Goal: Task Accomplishment & Management: Use online tool/utility

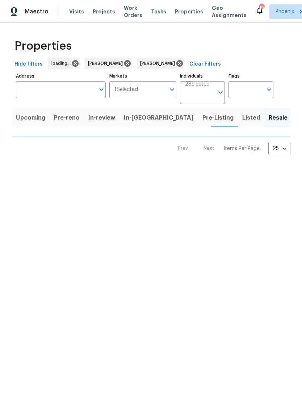
click at [25, 167] on html "Maestro Visits Projects Work Orders Tasks Properties Geo Assignments 19 Phoenix…" at bounding box center [151, 83] width 302 height 167
click at [19, 167] on html "Maestro Visits Projects Work Orders Tasks Properties Geo Assignments 19 Phoenix…" at bounding box center [151, 83] width 302 height 167
click at [21, 167] on html "Maestro Visits Projects Work Orders Tasks Properties Geo Assignments 19 Phoenix…" at bounding box center [151, 83] width 302 height 167
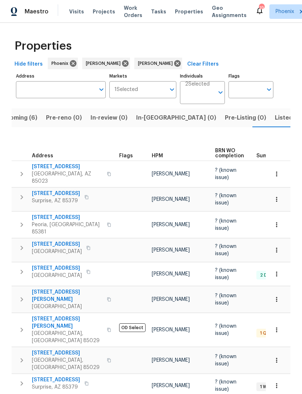
click at [275, 123] on span "Listed (24)" at bounding box center [291, 118] width 32 height 10
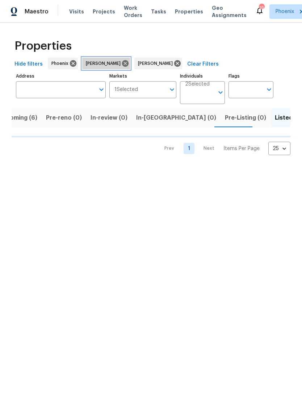
click at [122, 67] on icon at bounding box center [125, 63] width 7 height 7
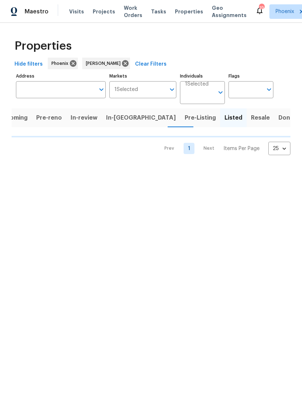
scroll to position [0, 7]
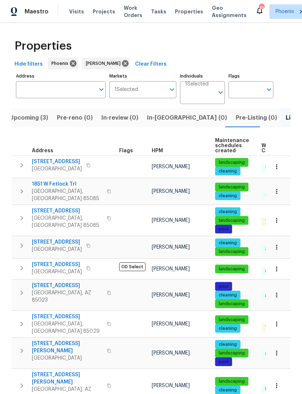
click at [27, 220] on button "button" at bounding box center [21, 218] width 14 height 22
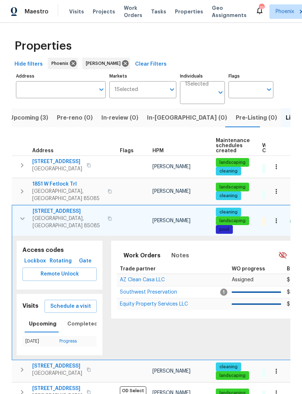
click at [160, 295] on span "Southwest Preservation" at bounding box center [148, 292] width 57 height 5
click at [159, 295] on span "Southwest Preservation" at bounding box center [148, 292] width 57 height 5
click at [20, 219] on icon "button" at bounding box center [22, 218] width 9 height 9
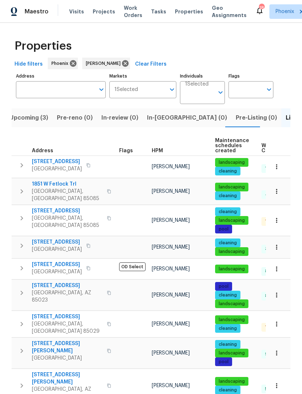
click at [219, 97] on icon "Open" at bounding box center [220, 92] width 9 height 9
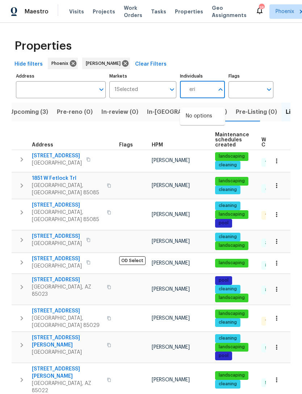
type input "eric"
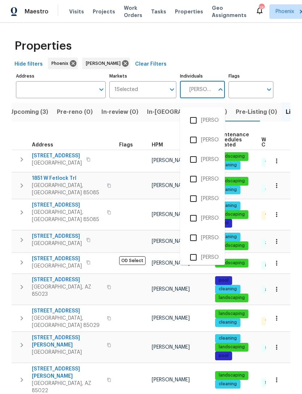
scroll to position [157, 0]
click at [194, 219] on input "checkbox" at bounding box center [193, 217] width 15 height 15
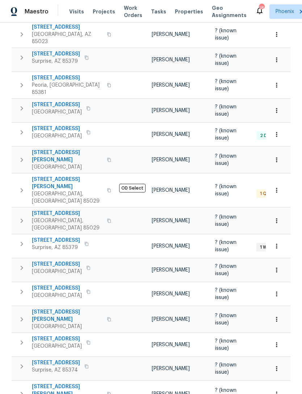
scroll to position [139, 0]
click at [24, 264] on icon "button" at bounding box center [21, 268] width 9 height 9
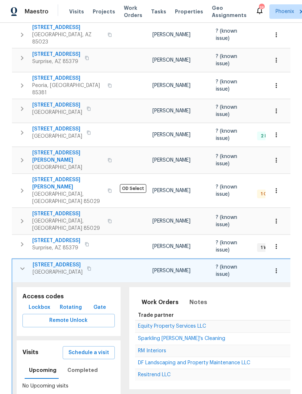
click at [176, 324] on span "Equity Property Services LLC" at bounding box center [172, 326] width 68 height 5
click at [28, 261] on button "button" at bounding box center [22, 268] width 14 height 14
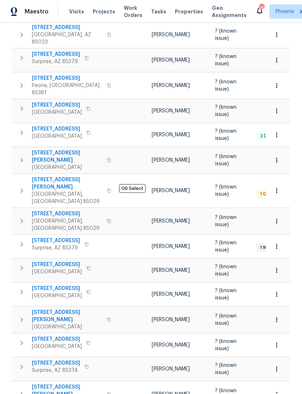
click at [24, 186] on icon "button" at bounding box center [21, 190] width 9 height 9
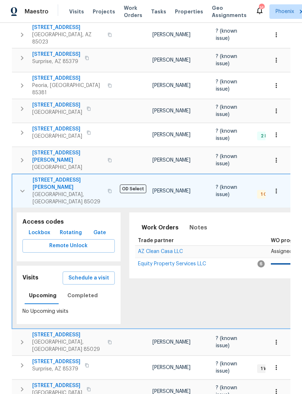
click at [165, 249] on span "AZ Clean Casa LLC" at bounding box center [160, 251] width 45 height 5
click at [259, 190] on div "1 QC" at bounding box center [265, 194] width 17 height 9
click at [128, 14] on span "Work Orders" at bounding box center [133, 11] width 18 height 14
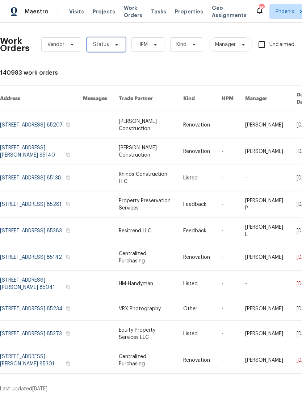
click at [115, 46] on icon at bounding box center [116, 45] width 3 height 2
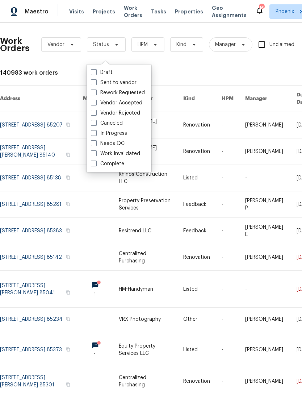
click at [120, 145] on label "Needs QC" at bounding box center [108, 143] width 34 height 7
click at [96, 145] on input "Needs QC" at bounding box center [93, 142] width 5 height 5
checkbox input "true"
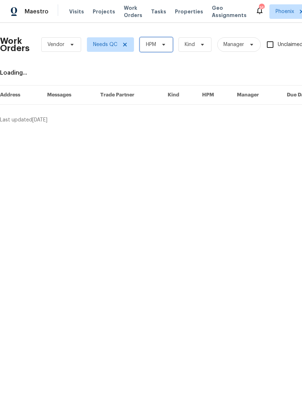
click at [167, 52] on span "HPM" at bounding box center [156, 44] width 33 height 14
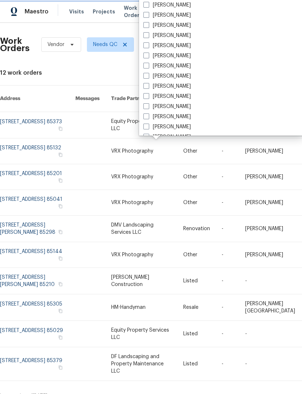
scroll to position [232, 0]
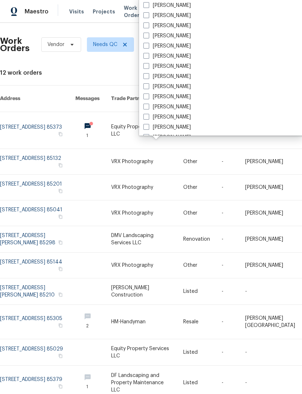
click at [154, 47] on label "[PERSON_NAME]" at bounding box center [167, 45] width 47 height 7
click at [148, 47] on input "[PERSON_NAME]" at bounding box center [146, 44] width 5 height 5
checkbox input "true"
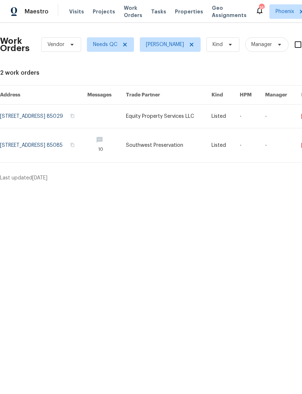
click at [70, 122] on link at bounding box center [43, 116] width 87 height 23
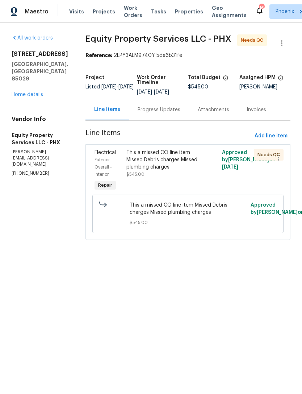
click at [162, 169] on div "This a missed CO line item Missed Debris charges Missed plumbing charges" at bounding box center [163, 160] width 75 height 22
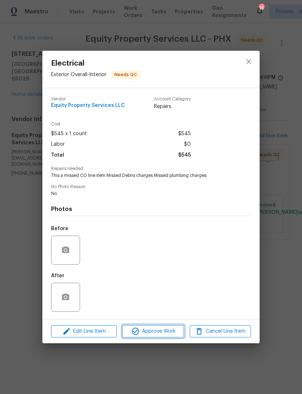
click at [170, 329] on span "Approve Work" at bounding box center [153, 331] width 57 height 9
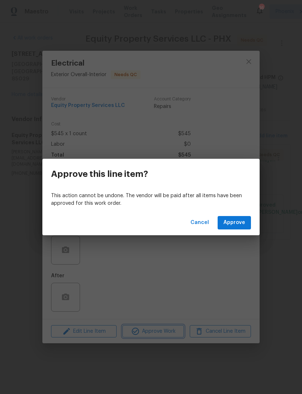
click at [283, 261] on div "Approve this line item? This action cannot be undone. The vendor will be paid a…" at bounding box center [151, 197] width 302 height 394
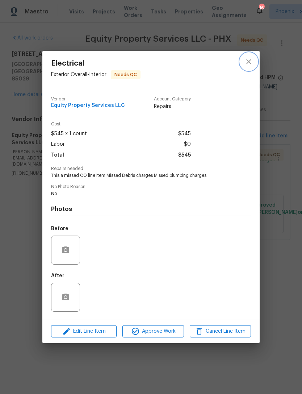
click at [245, 61] on icon "close" at bounding box center [249, 61] width 9 height 9
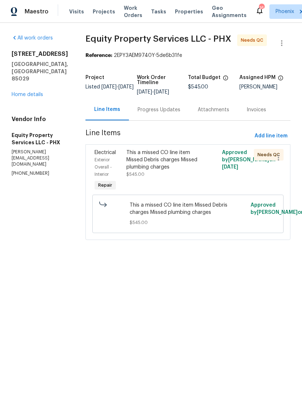
click at [167, 113] on div "Progress Updates" at bounding box center [159, 109] width 43 height 7
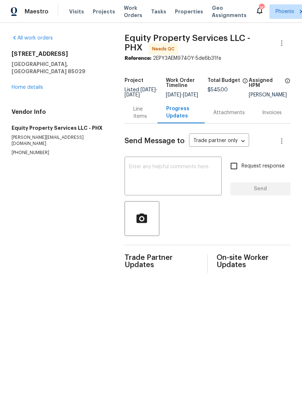
click at [41, 82] on div "3429 W Dahlia Dr Phoenix, AZ 85029 Home details" at bounding box center [60, 70] width 96 height 41
click at [36, 89] on link "Home details" at bounding box center [28, 87] width 32 height 5
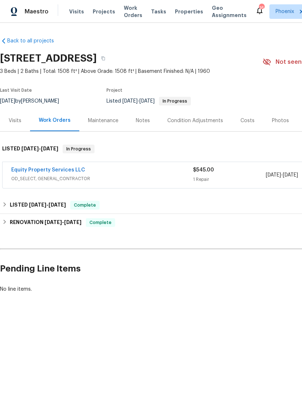
click at [57, 173] on link "Equity Property Services LLC" at bounding box center [48, 169] width 74 height 5
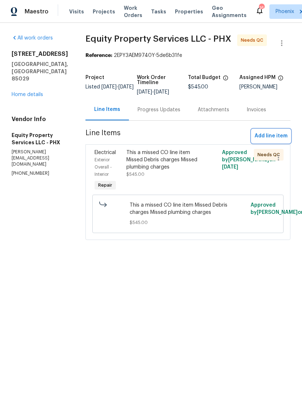
click at [277, 141] on span "Add line item" at bounding box center [271, 136] width 33 height 9
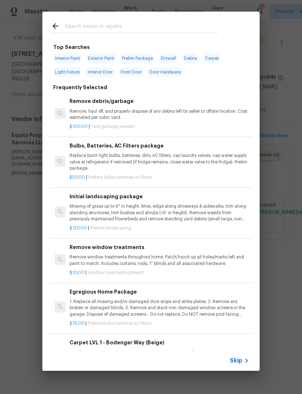
click at [100, 29] on input "text" at bounding box center [142, 27] width 154 height 11
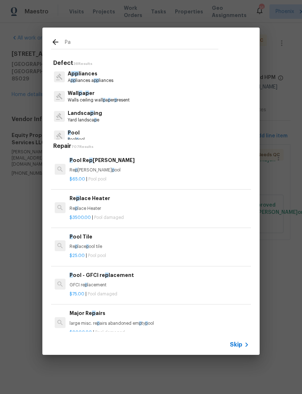
type input "P"
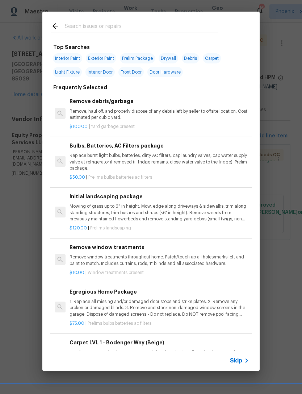
click at [73, 57] on span "Interior Paint" at bounding box center [67, 58] width 29 height 10
type input "Interior Paint"
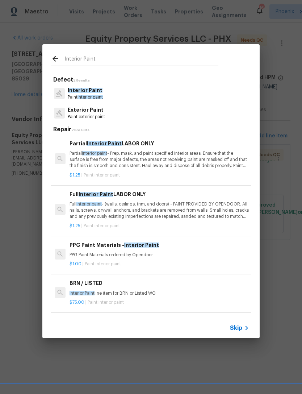
click at [119, 156] on p "Partial Interior paint - Prep, mask, and paint specified interior areas. Ensure…" at bounding box center [160, 159] width 180 height 18
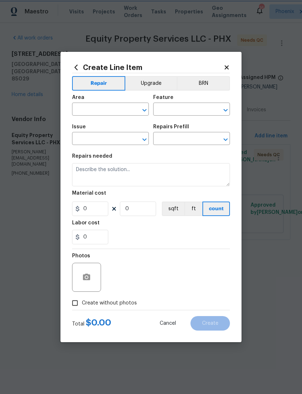
type input "Overall Paint"
type input "Interior Paint"
type input "Partial Interior Paint LABOR ONLY $1.25"
type textarea "Partial Interior paint - Prep, mask, and paint specified interior areas. Ensure…"
type input "1.25"
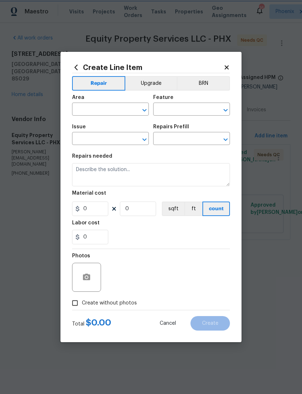
type input "1"
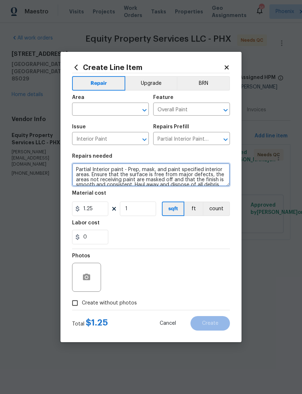
click at [84, 167] on textarea "Partial Interior paint - Prep, mask, and paint specified interior areas. Ensure…" at bounding box center [151, 174] width 158 height 23
click at [91, 167] on textarea "Partial Interior paint - Prep, mask, and paint specified interior areas. Ensure…" at bounding box center [151, 174] width 158 height 23
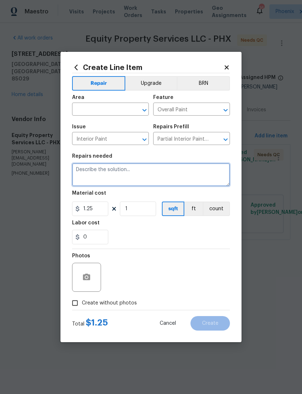
click at [99, 171] on textarea at bounding box center [151, 174] width 158 height 23
paste textarea "paint that washer room at this house but I don't see it on any work orders. Can…"
click at [107, 176] on textarea "paint that washer room at this house but I don't see it on any work orders. Can…" at bounding box center [151, 174] width 158 height 23
type textarea "paint that washer room at this house but I don't see it on any work orders. Can…"
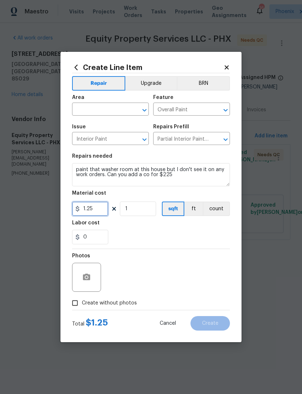
click at [101, 211] on input "1.25" at bounding box center [90, 208] width 36 height 14
type input "225"
click at [95, 104] on input "text" at bounding box center [100, 109] width 57 height 11
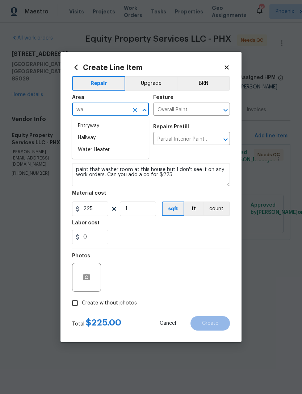
type input "w"
click at [89, 120] on li "Laundry" at bounding box center [110, 126] width 77 height 12
type input "Laundry"
click at [150, 250] on div "Photos" at bounding box center [151, 272] width 158 height 47
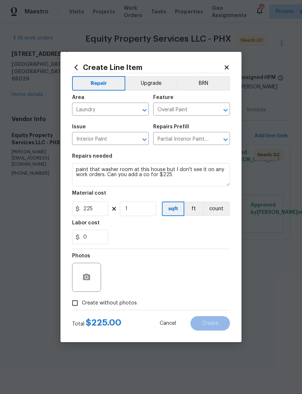
click at [77, 306] on input "Create without photos" at bounding box center [75, 303] width 14 height 14
checkbox input "true"
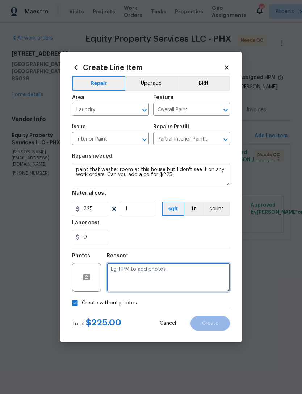
click at [148, 279] on textarea at bounding box center [168, 277] width 123 height 29
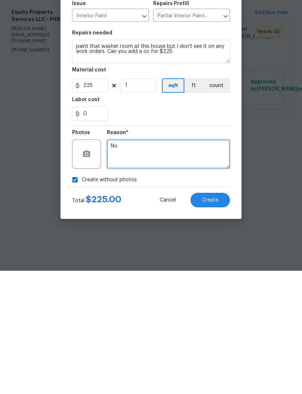
type textarea "No"
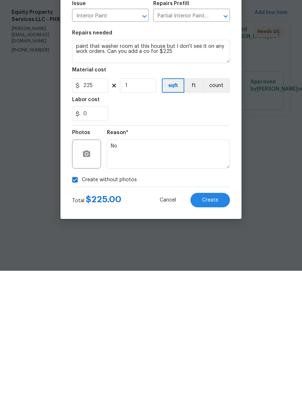
click at [210, 230] on div "0" at bounding box center [151, 237] width 158 height 14
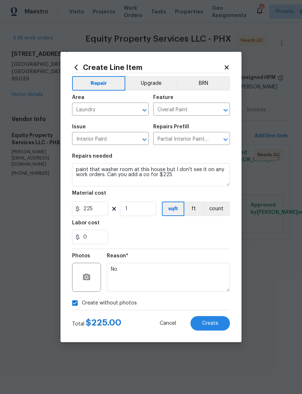
click at [212, 323] on span "Create" at bounding box center [210, 323] width 16 height 5
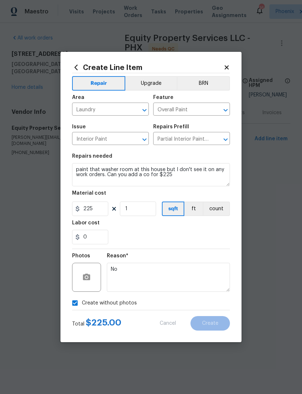
type input "0"
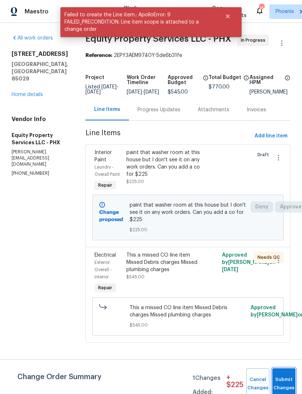
click at [283, 378] on button "Submit Changes" at bounding box center [284, 383] width 23 height 31
click at [284, 382] on button "Submit Changes" at bounding box center [284, 383] width 23 height 31
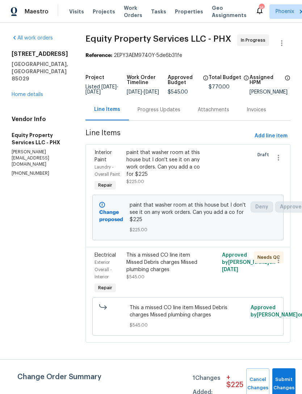
click at [162, 113] on div "Progress Updates" at bounding box center [159, 109] width 43 height 7
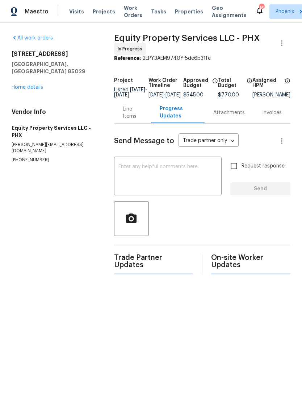
click at [154, 190] on textarea at bounding box center [168, 176] width 99 height 25
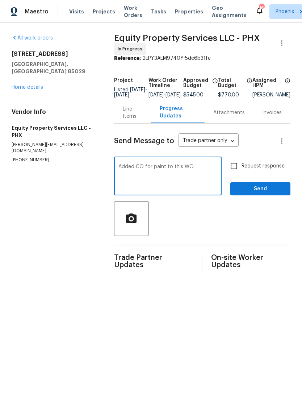
type textarea "Added CO for paint to this WO"
click at [237, 174] on input "Request response" at bounding box center [234, 165] width 15 height 15
checkbox input "true"
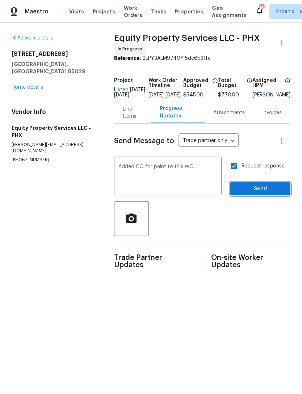
click at [261, 194] on span "Send" at bounding box center [260, 188] width 49 height 9
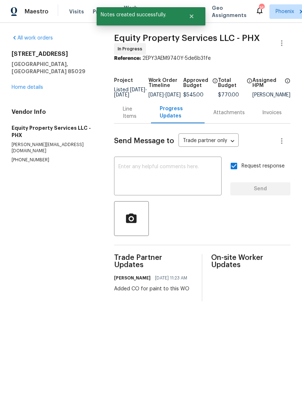
click at [123, 120] on div "Line Items" at bounding box center [133, 112] width 20 height 14
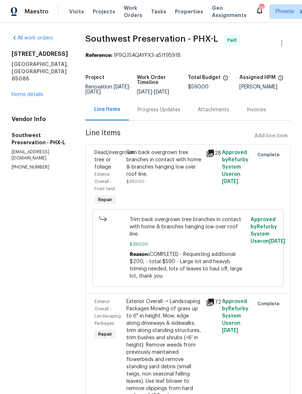
click at [33, 80] on div "2522 W Brisa Dr Phoenix, AZ 85085 Home details" at bounding box center [40, 74] width 57 height 48
click at [38, 92] on link "Home details" at bounding box center [28, 94] width 32 height 5
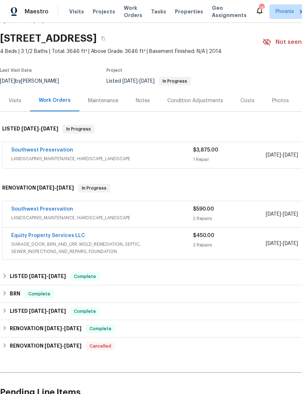
scroll to position [20, 0]
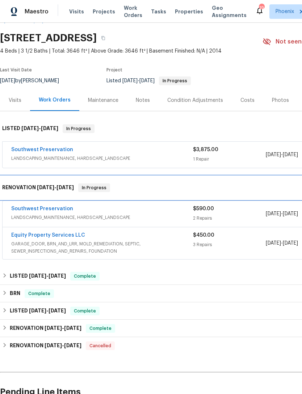
click at [294, 199] on div "RENOVATION 1/2/25 - 1/3/25 In Progress" at bounding box center [205, 187] width 410 height 23
click at [295, 199] on div "RENOVATION 1/2/25 - 1/3/25 In Progress" at bounding box center [205, 187] width 410 height 23
click at [294, 199] on div "RENOVATION 1/2/25 - 1/3/25 In Progress" at bounding box center [205, 187] width 410 height 23
click at [295, 199] on div "RENOVATION 1/2/25 - 1/3/25 In Progress" at bounding box center [205, 187] width 410 height 23
click at [294, 199] on div "RENOVATION 1/2/25 - 1/3/25 In Progress" at bounding box center [205, 187] width 410 height 23
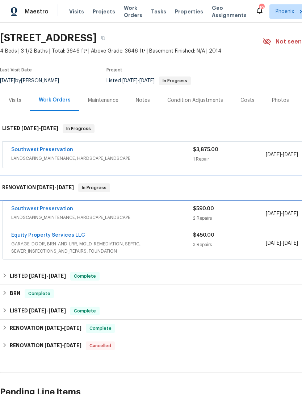
click at [295, 199] on div "RENOVATION 1/2/25 - 1/3/25 In Progress" at bounding box center [205, 187] width 410 height 23
click at [296, 199] on div "RENOVATION 1/2/25 - 1/3/25 In Progress" at bounding box center [205, 187] width 410 height 23
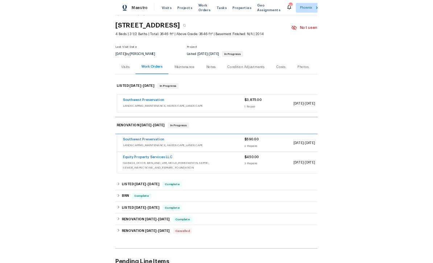
scroll to position [23, 0]
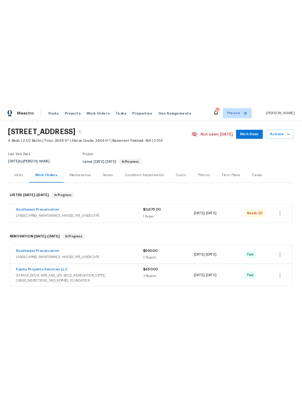
scroll to position [0, 0]
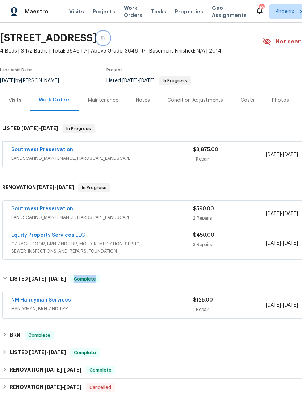
click at [105, 40] on icon "button" at bounding box center [103, 38] width 4 height 4
click at [274, 104] on div "Photos" at bounding box center [280, 100] width 17 height 7
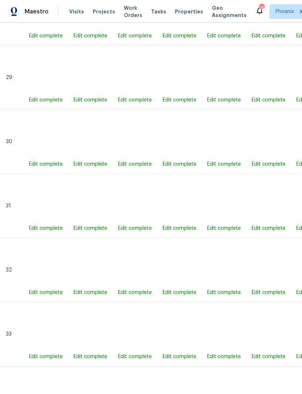
scroll to position [2258, 0]
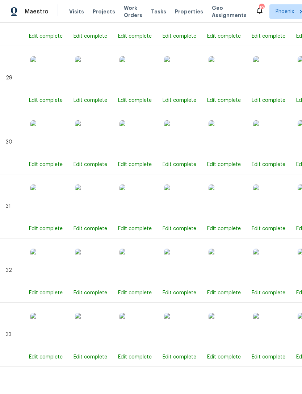
click at [230, 342] on img at bounding box center [227, 331] width 36 height 36
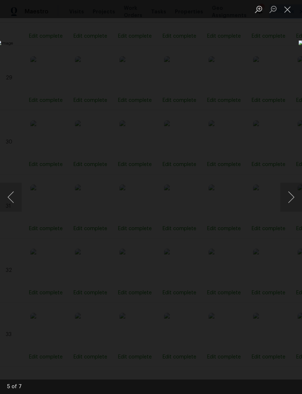
click at [290, 5] on button "Close lightbox" at bounding box center [288, 9] width 14 height 13
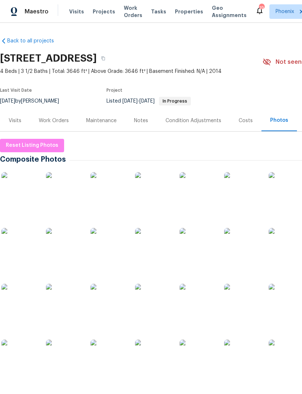
scroll to position [0, 0]
click at [58, 122] on div "Work Orders" at bounding box center [53, 120] width 47 height 21
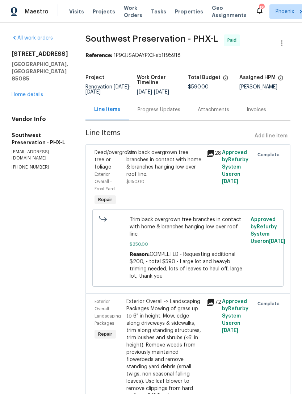
click at [30, 92] on link "Home details" at bounding box center [28, 94] width 32 height 5
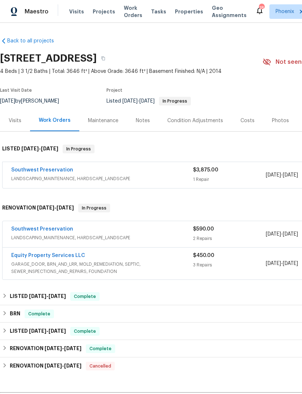
click at [58, 173] on link "Southwest Preservation" at bounding box center [42, 169] width 62 height 5
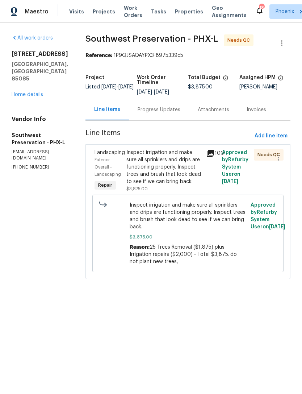
click at [162, 113] on div "Progress Updates" at bounding box center [159, 109] width 43 height 7
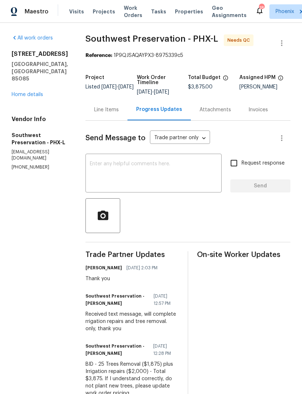
click at [153, 186] on textarea at bounding box center [154, 173] width 128 height 25
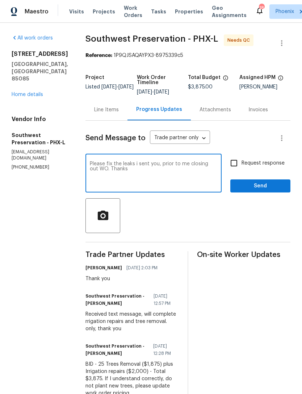
type textarea "Please fix the leaks i sent you, prior to me closing out WO. Thanks"
click at [236, 171] on input "Request response" at bounding box center [234, 162] width 15 height 15
checkbox input "true"
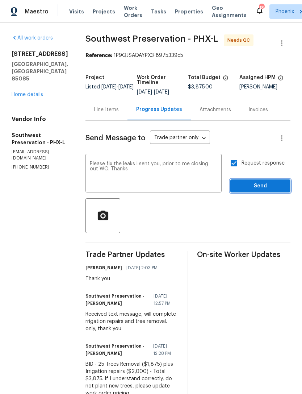
click at [260, 191] on span "Send" at bounding box center [260, 186] width 49 height 9
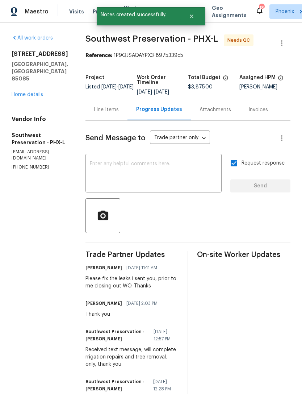
click at [28, 92] on link "Home details" at bounding box center [28, 94] width 32 height 5
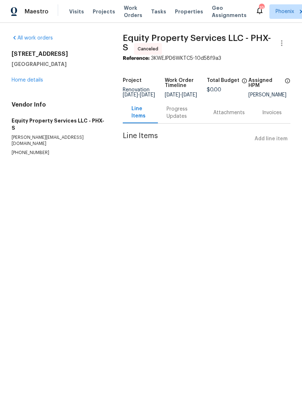
click at [31, 83] on link "Home details" at bounding box center [28, 80] width 32 height 5
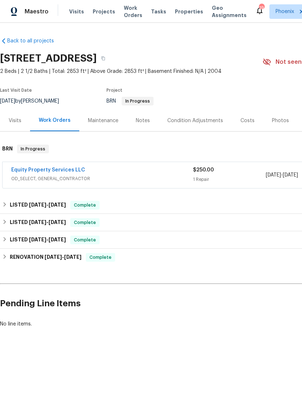
click at [67, 173] on link "Equity Property Services LLC" at bounding box center [48, 169] width 74 height 5
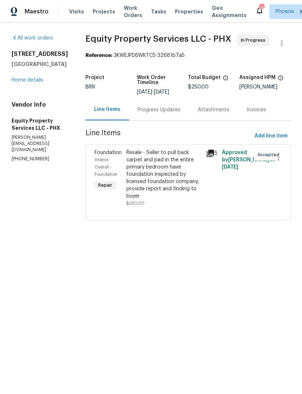
click at [153, 119] on div "Progress Updates" at bounding box center [159, 109] width 60 height 21
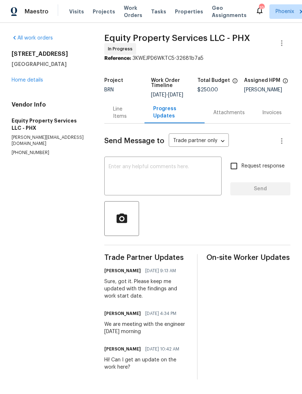
click at [119, 120] on div "Line Items" at bounding box center [124, 112] width 23 height 14
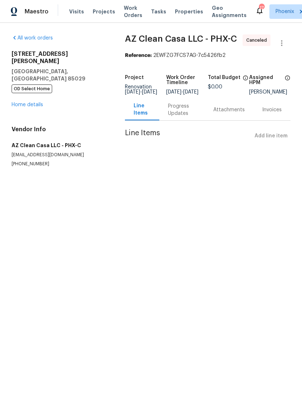
click at [32, 102] on link "Home details" at bounding box center [28, 104] width 32 height 5
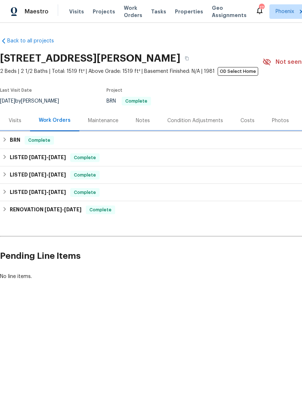
click at [21, 145] on div "BRN Complete" at bounding box center [204, 140] width 405 height 9
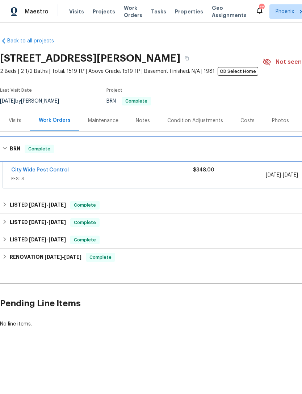
click at [16, 153] on h6 "BRN" at bounding box center [15, 149] width 11 height 9
